Goal: Check status: Check status

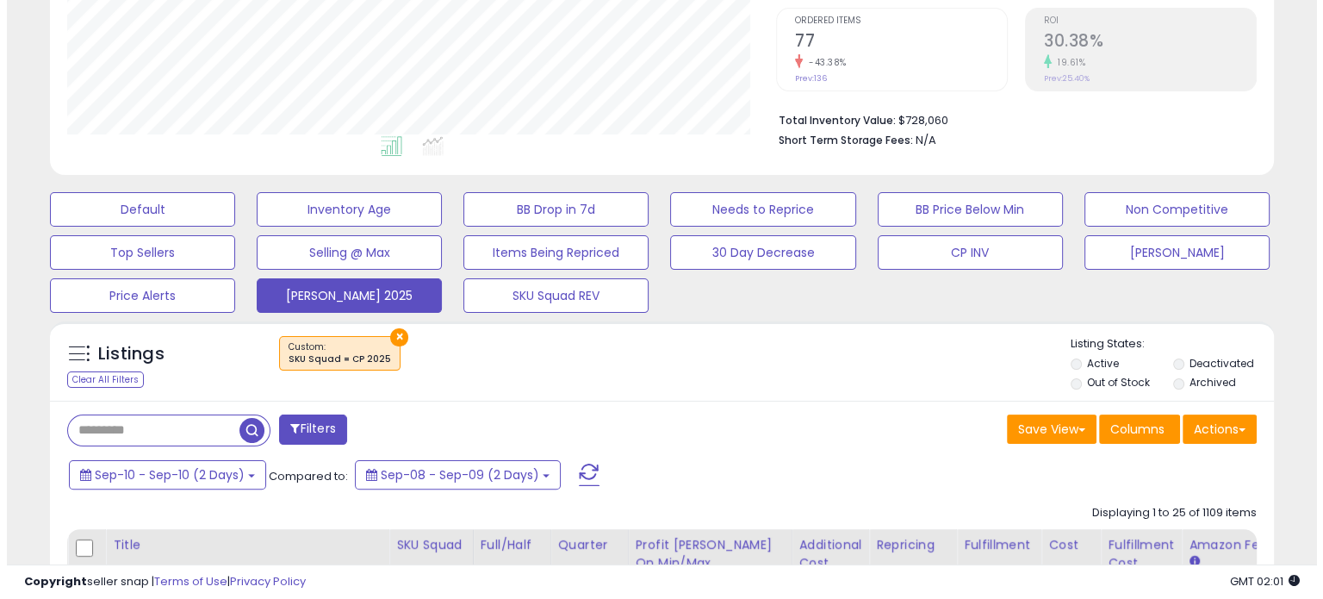
scroll to position [351, 0]
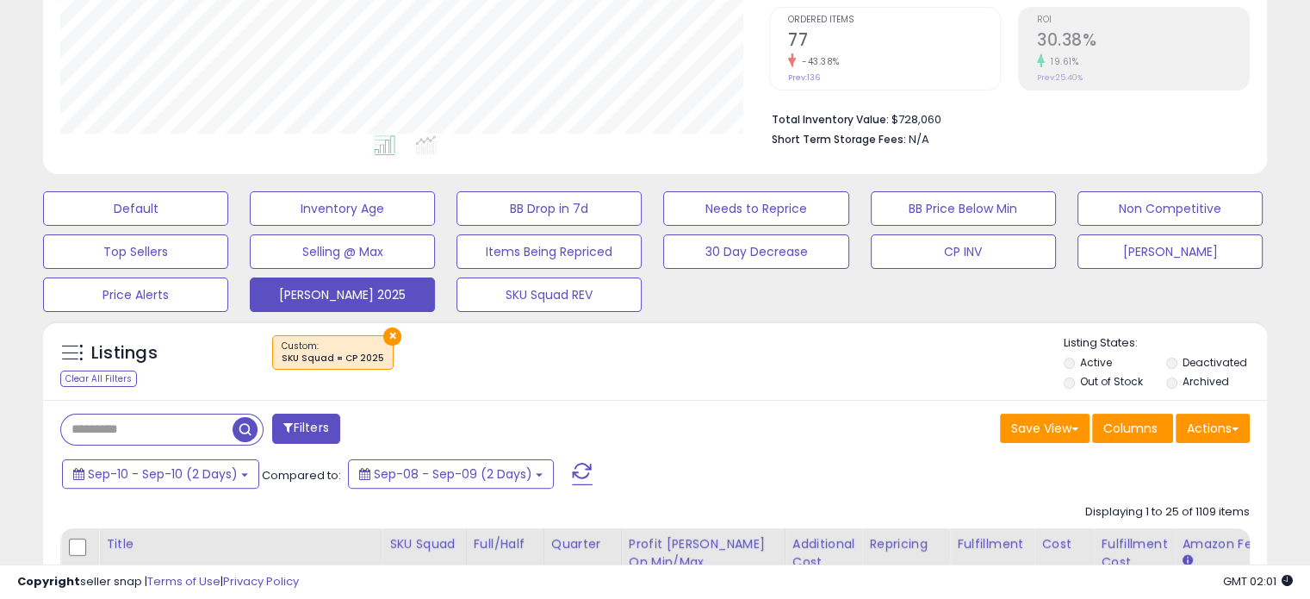
click at [572, 464] on span at bounding box center [582, 474] width 21 height 22
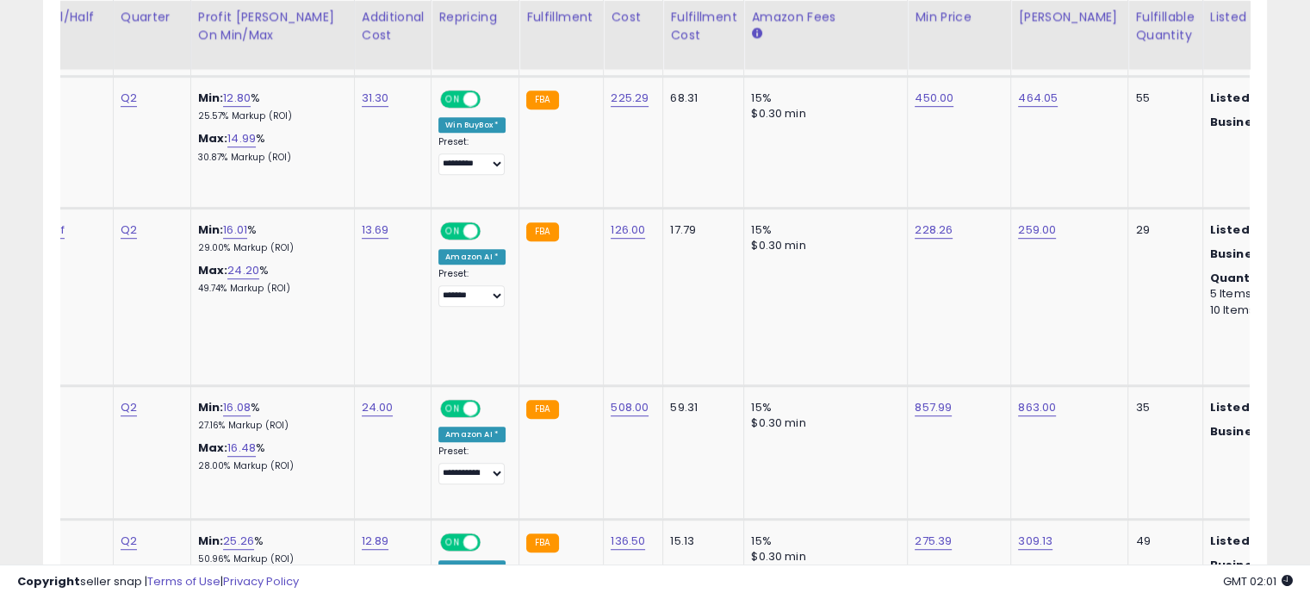
scroll to position [0, 0]
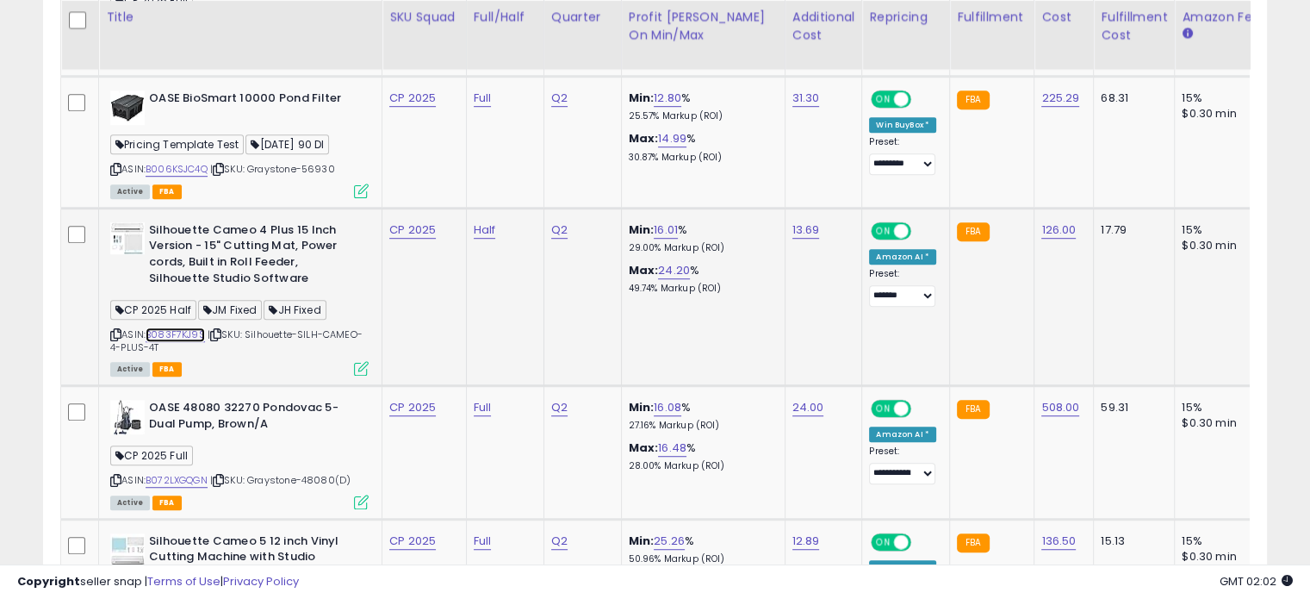
click at [183, 327] on link "B083F7KJ9S" at bounding box center [175, 334] width 59 height 15
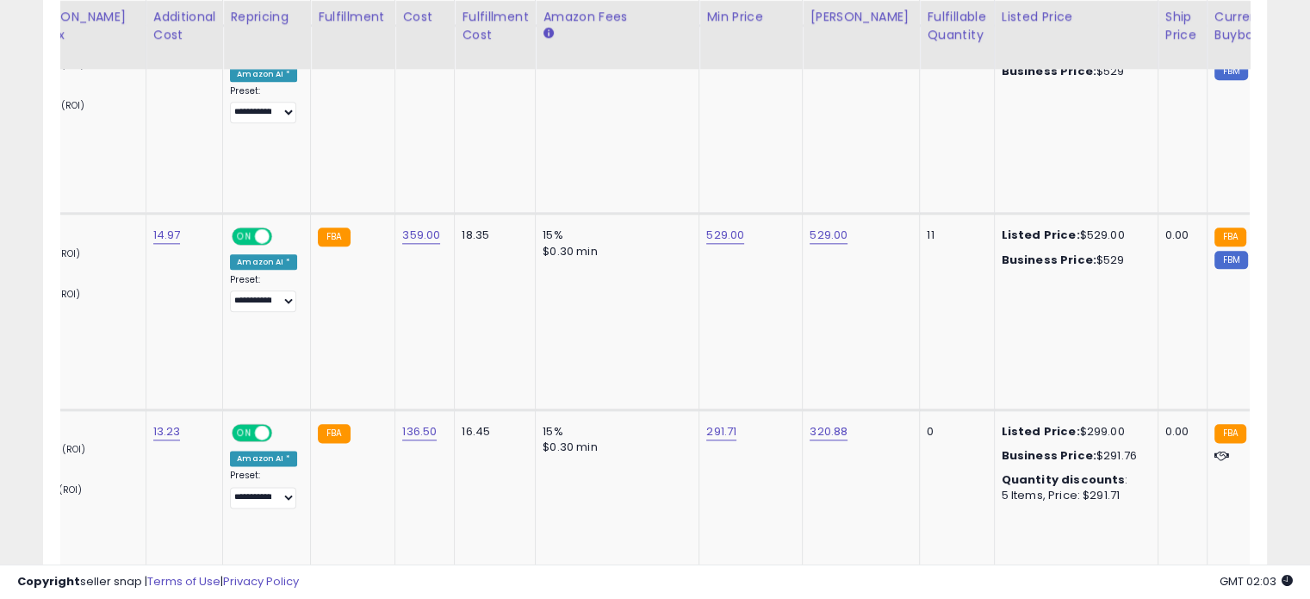
scroll to position [0, 640]
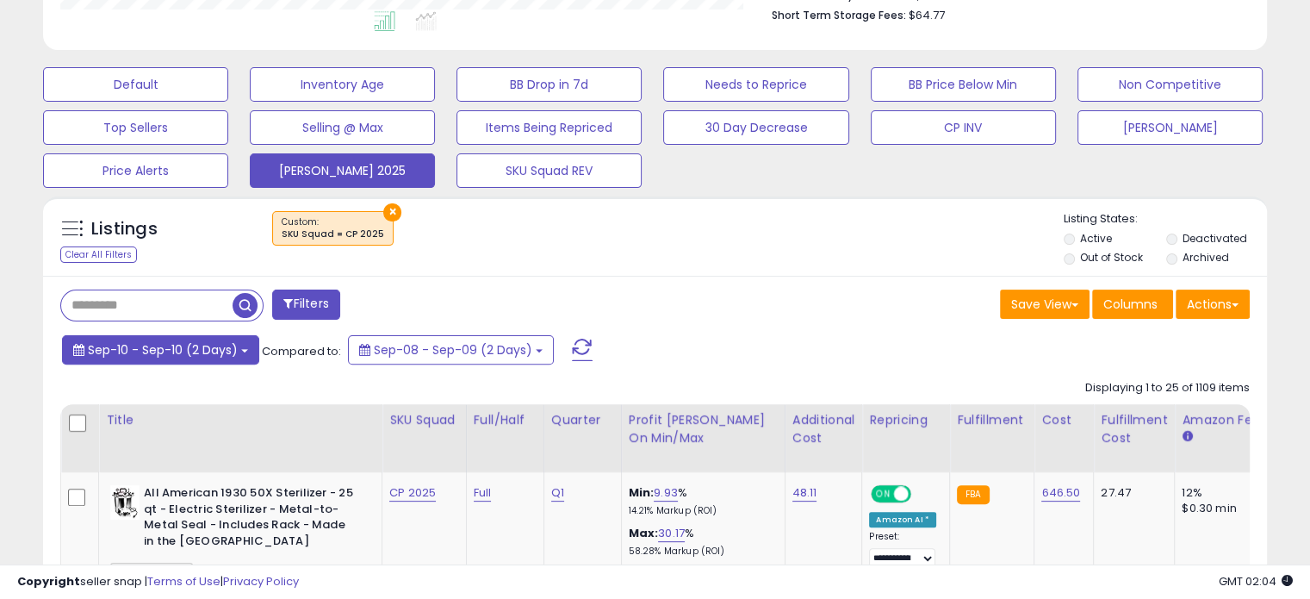
click at [245, 343] on button "Sep-10 - Sep-10 (2 Days)" at bounding box center [160, 349] width 197 height 29
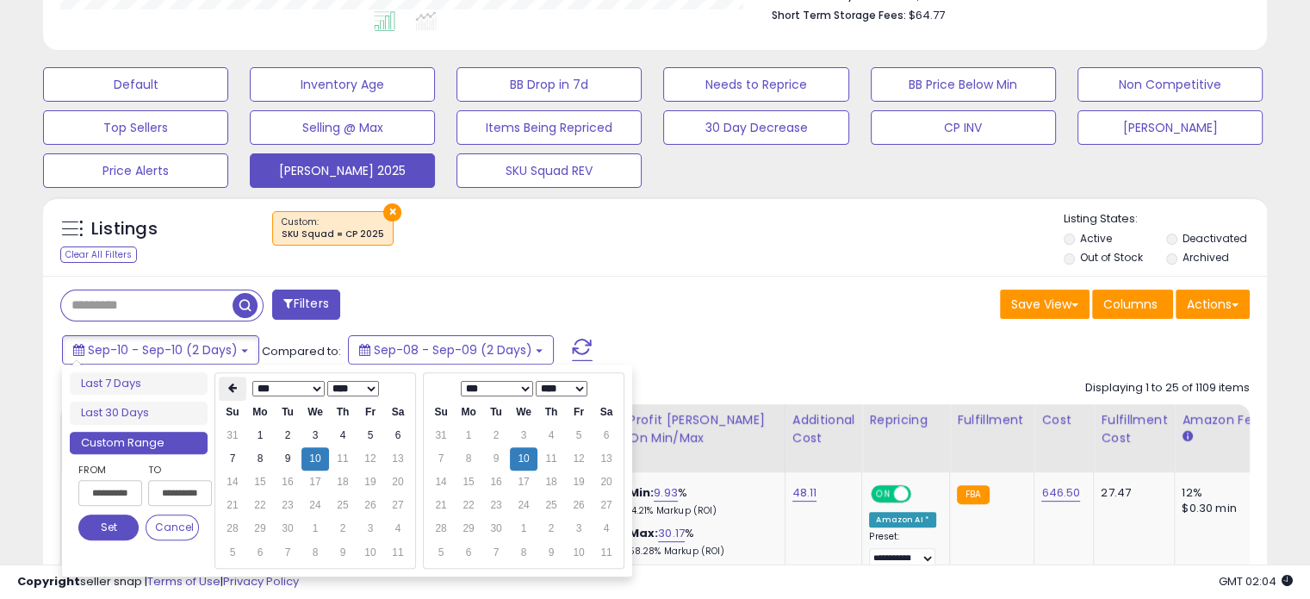
click at [234, 387] on icon at bounding box center [232, 387] width 9 height 10
click at [228, 387] on icon at bounding box center [232, 387] width 9 height 10
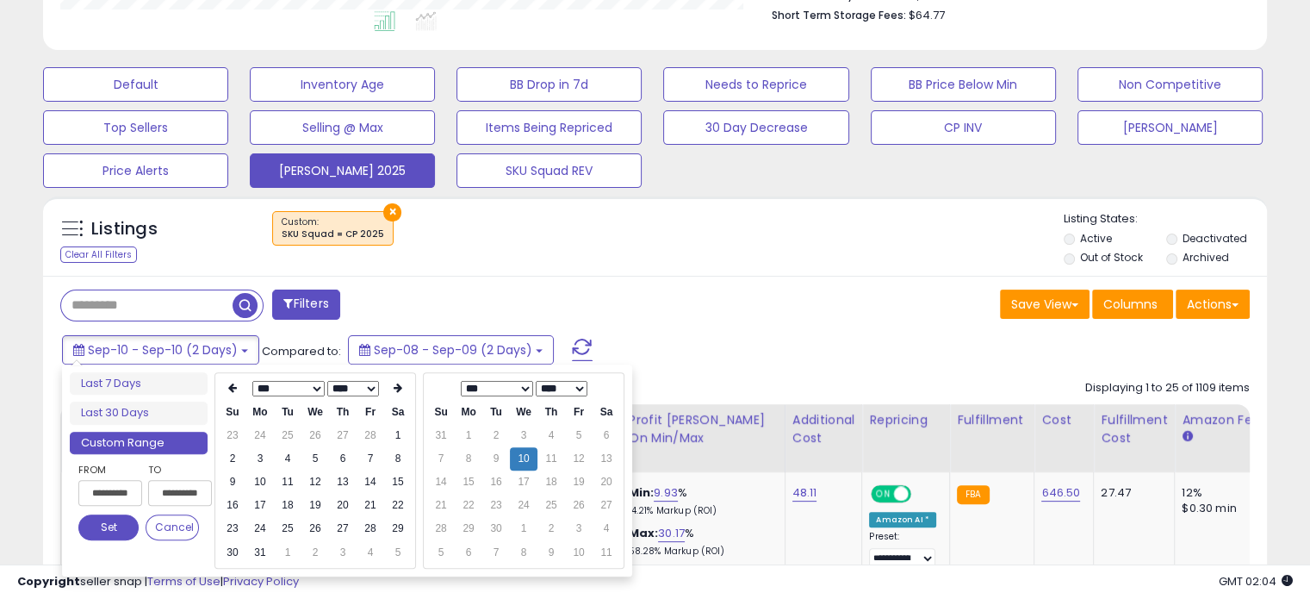
click at [228, 387] on icon at bounding box center [232, 387] width 9 height 10
click at [308, 430] on td "1" at bounding box center [316, 435] width 28 height 23
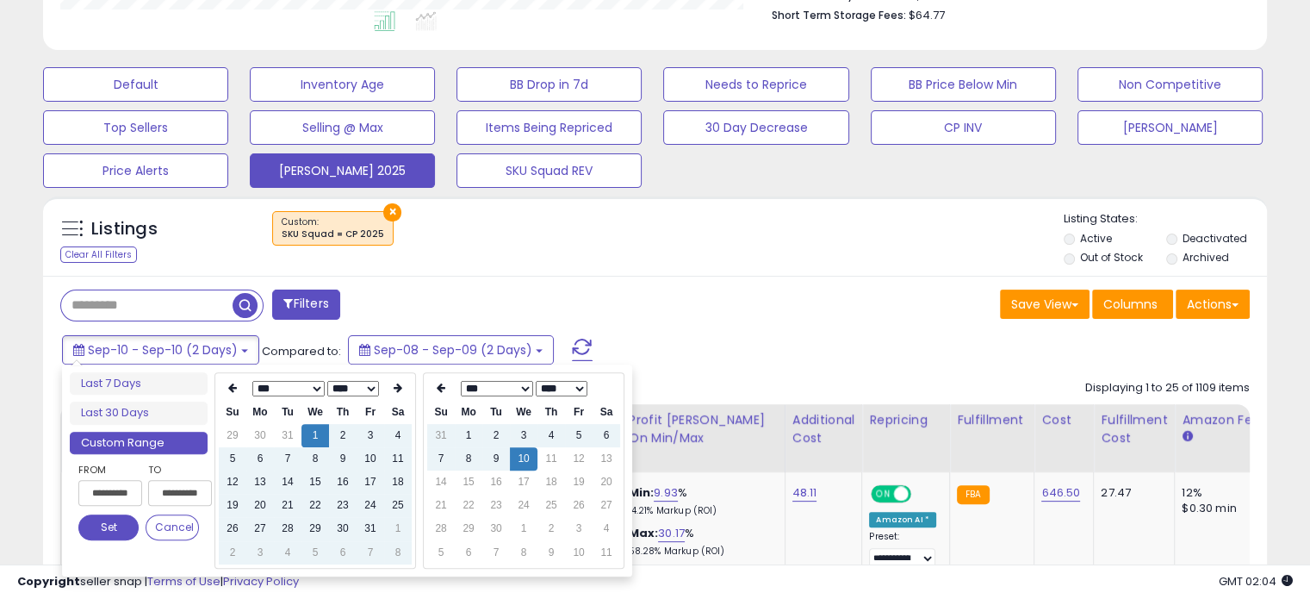
type input "**********"
click at [104, 523] on button "Set" at bounding box center [108, 527] width 60 height 26
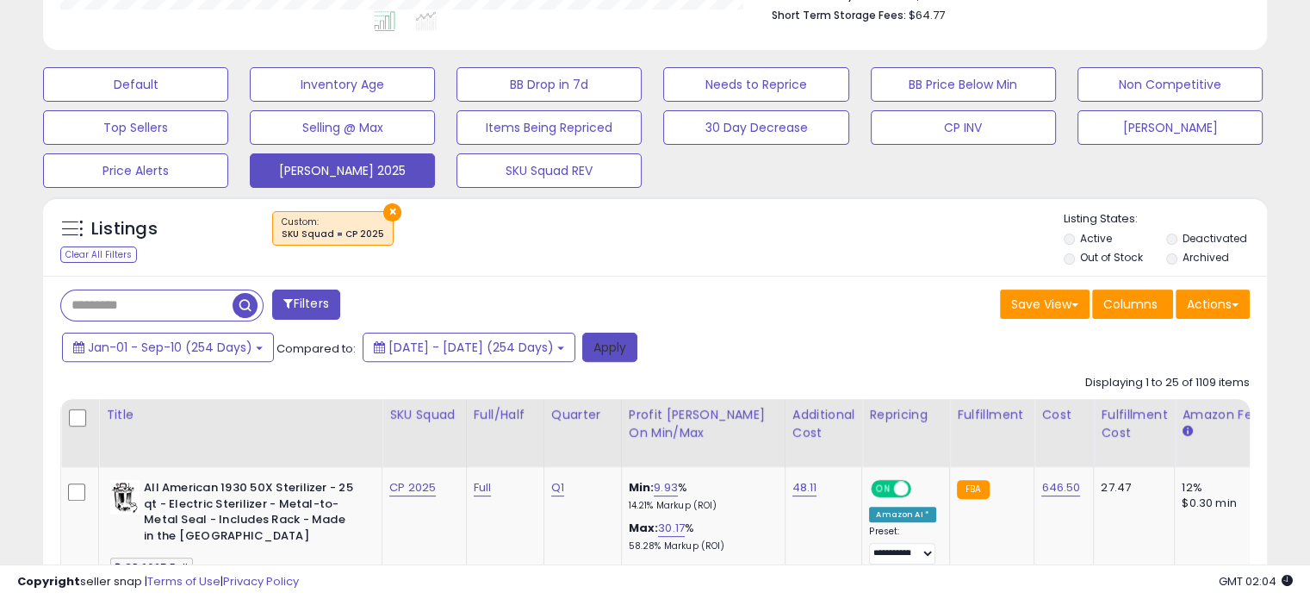
click at [637, 339] on button "Apply" at bounding box center [609, 347] width 55 height 29
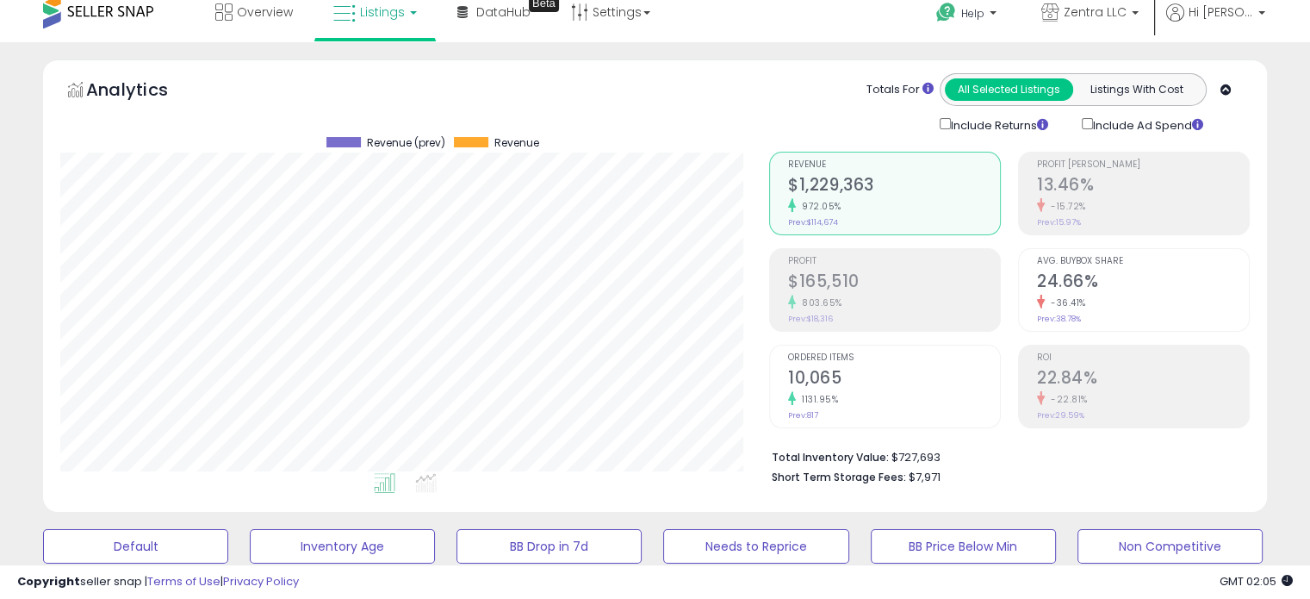
scroll to position [0, 0]
